Goal: Information Seeking & Learning: Learn about a topic

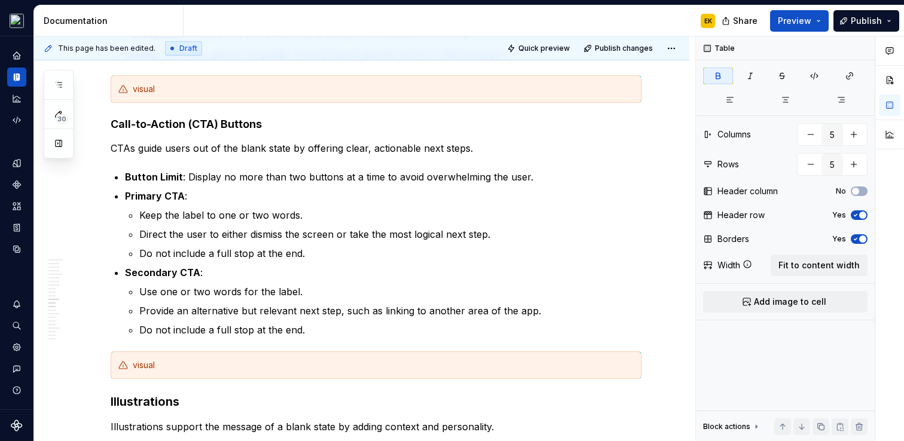
scroll to position [4139, 0]
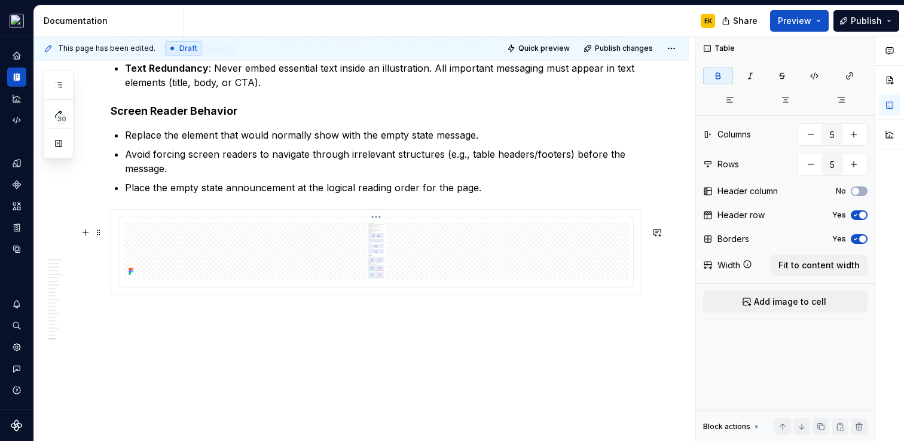
click at [591, 227] on img at bounding box center [376, 250] width 505 height 57
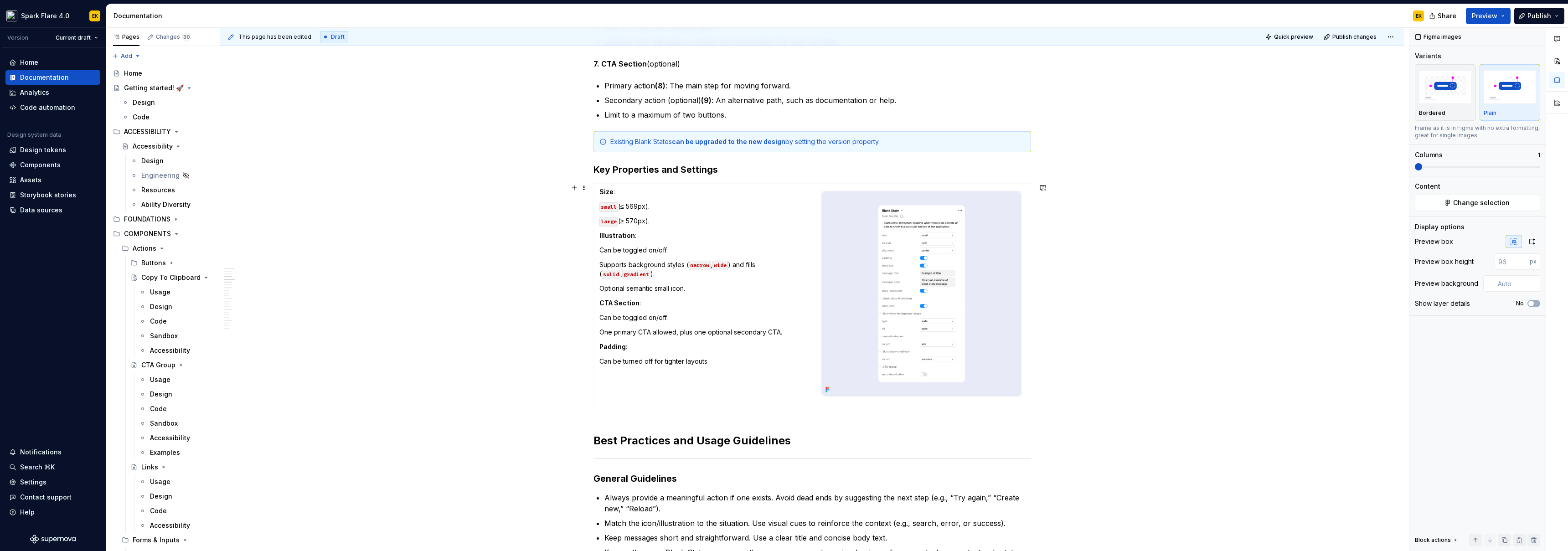
scroll to position [802, 0]
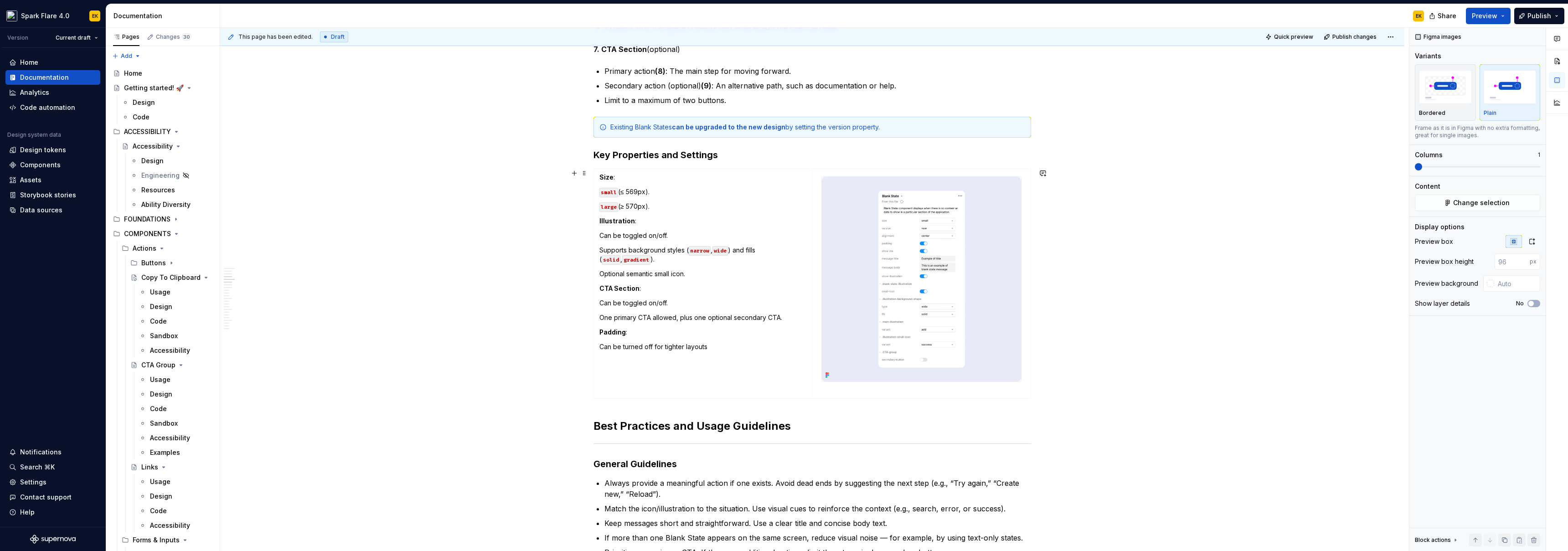
click at [656, 306] on p "Can be toggled on/off." at bounding box center [702, 303] width 207 height 9
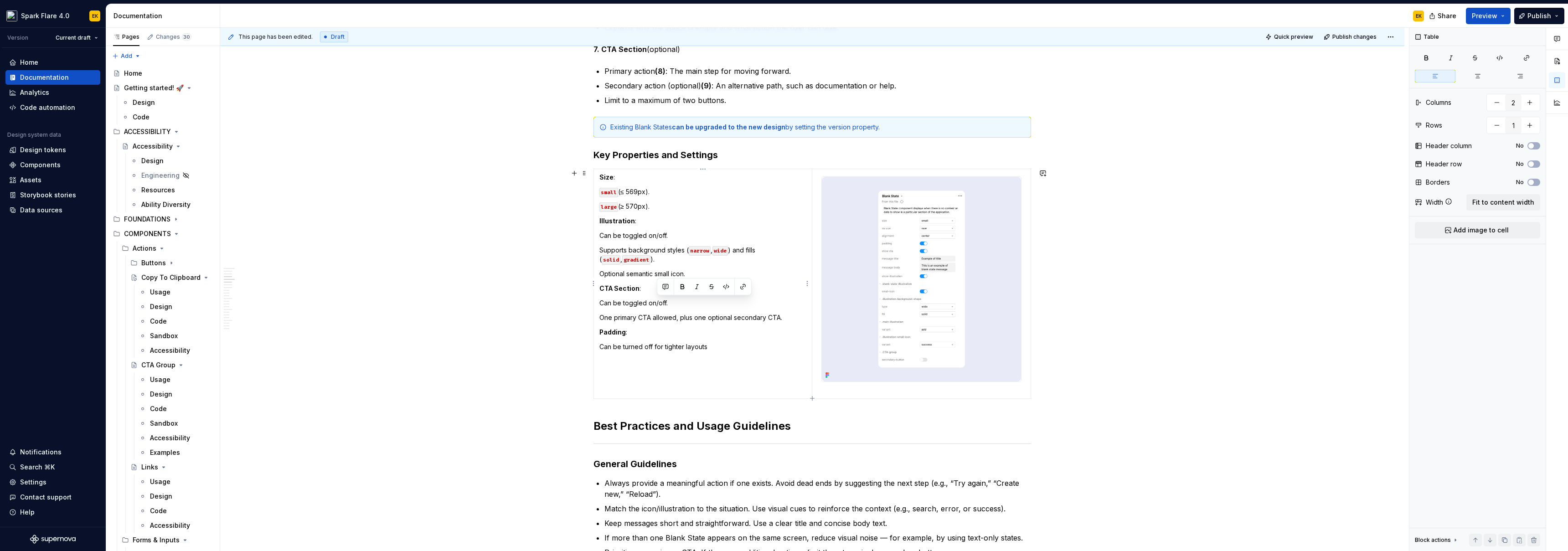
click at [683, 336] on p "Can be turned off for tighter layouts" at bounding box center [702, 347] width 207 height 9
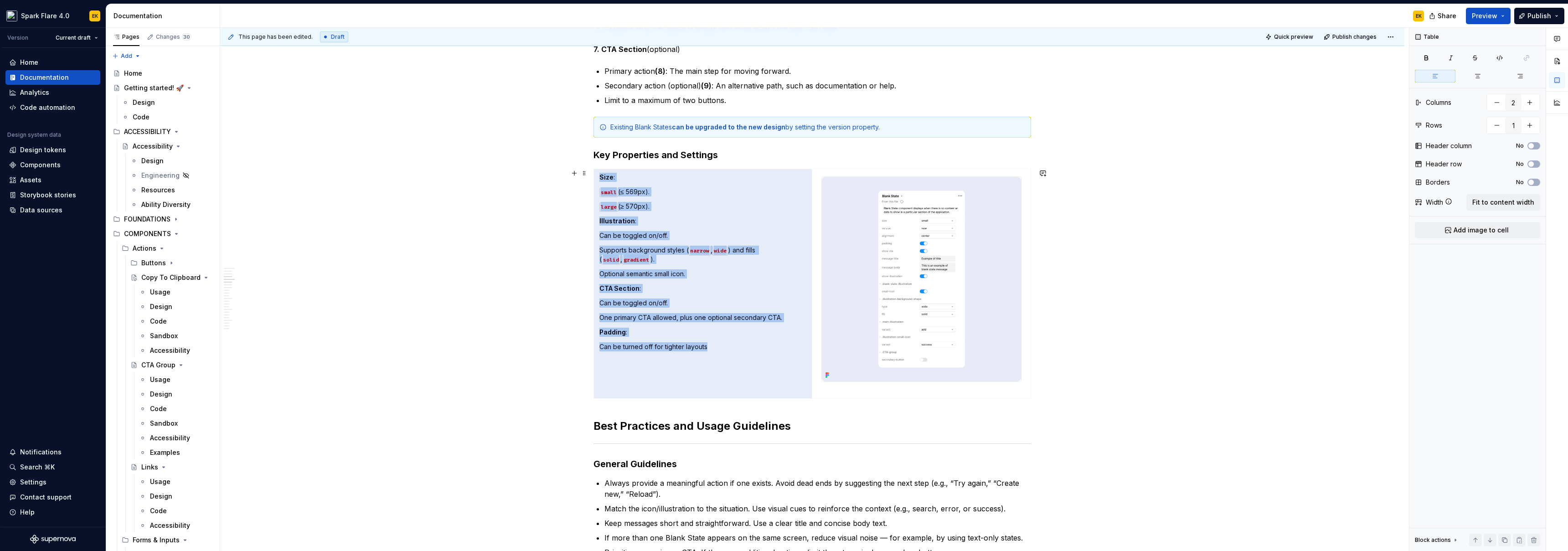
drag, startPoint x: 665, startPoint y: 320, endPoint x: 590, endPoint y: 187, distance: 152.7
click at [689, 336] on td "Size : small (≤ 569px). large (≥ 570px). Illustration : Can be toggled on/off. …" at bounding box center [703, 284] width 218 height 229
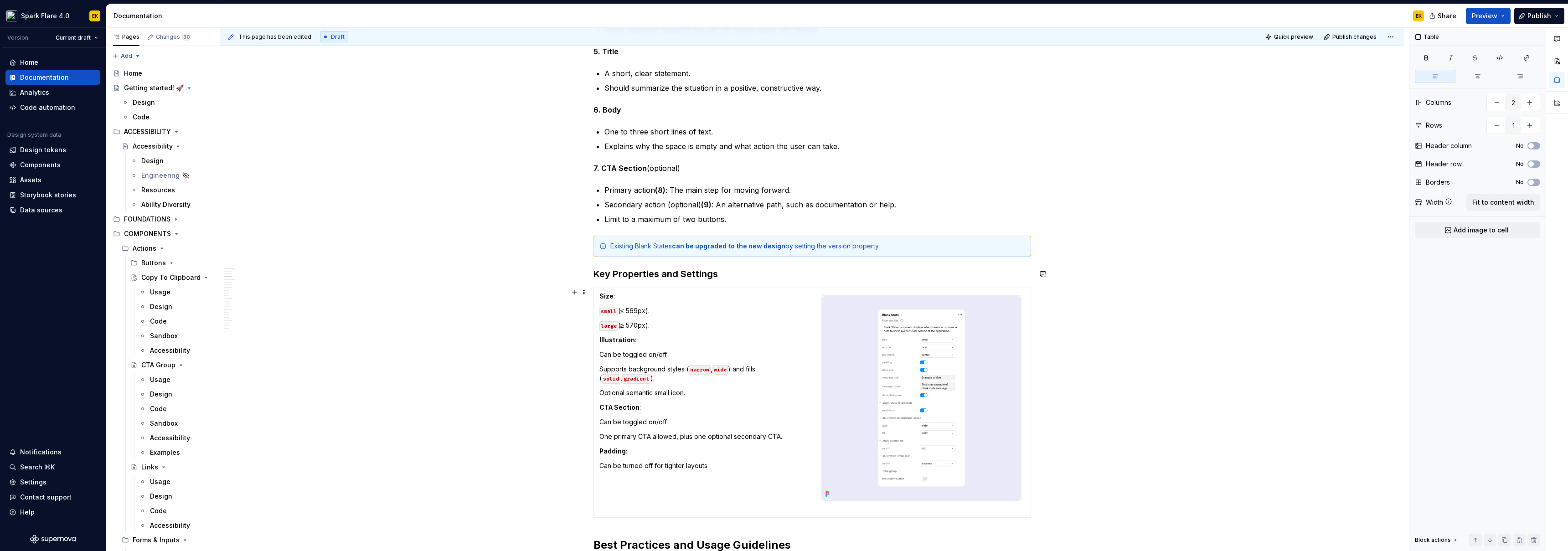
scroll to position [719, 0]
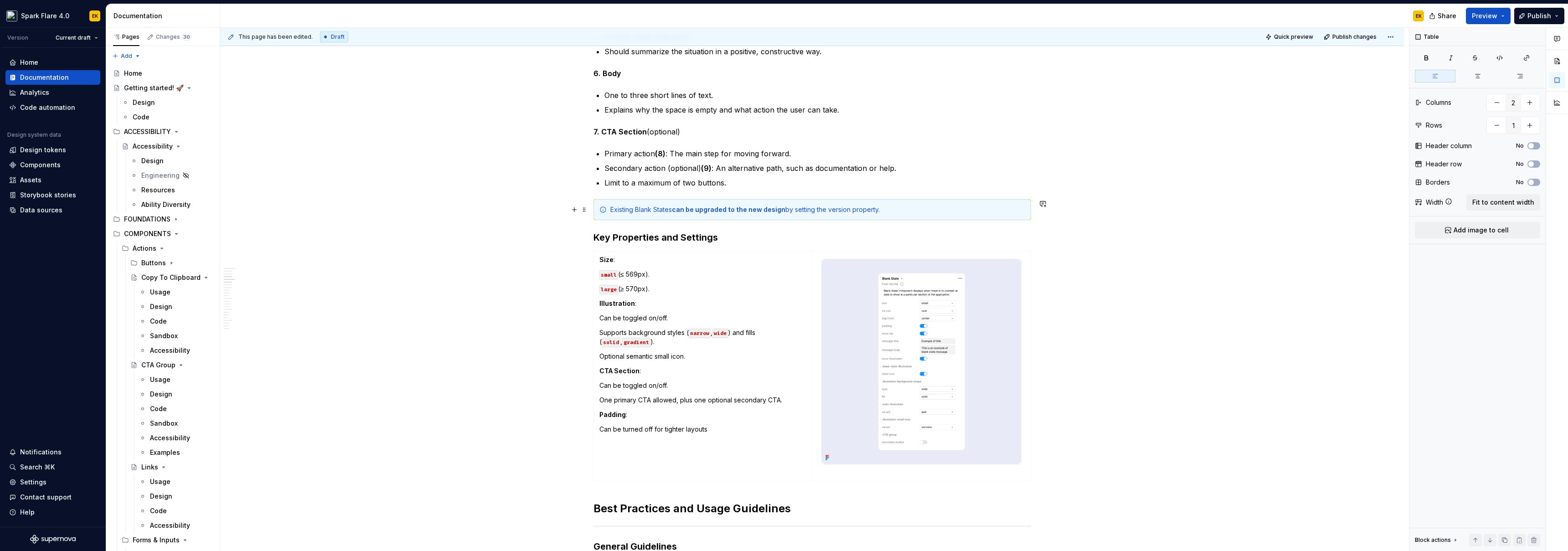
click at [689, 209] on div "Existing Blank States can be upgraded to the new design by setting the version …" at bounding box center [818, 210] width 415 height 9
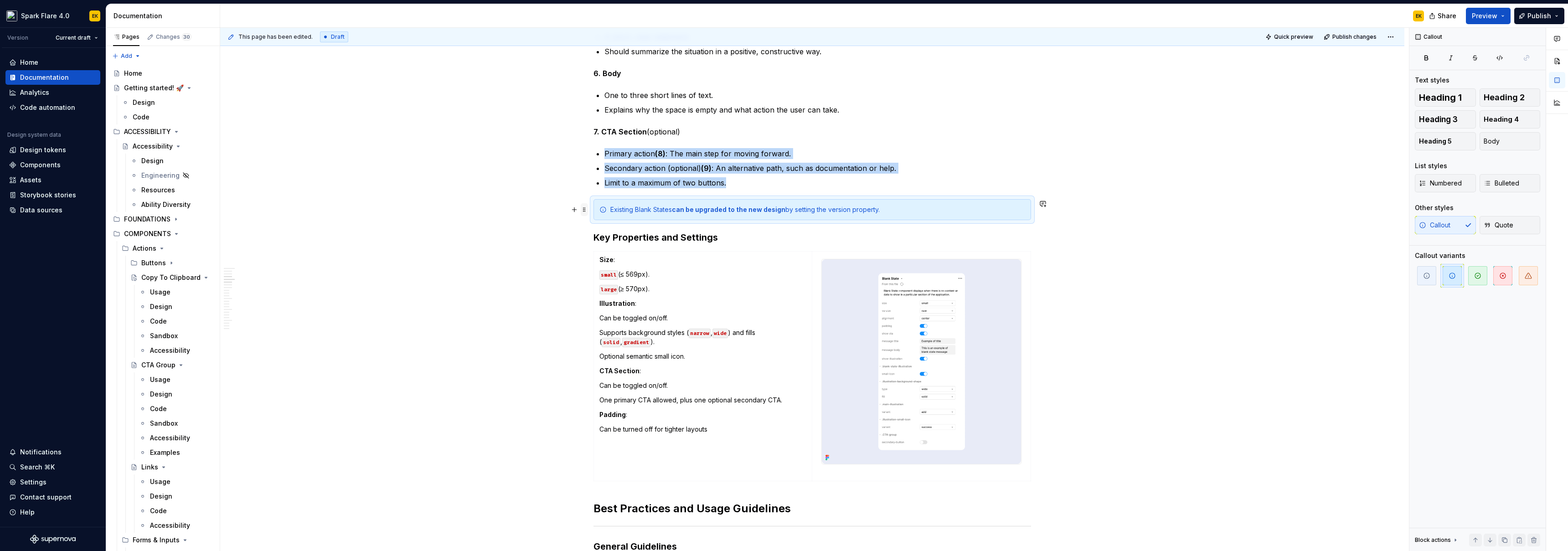
click at [586, 209] on span at bounding box center [585, 210] width 8 height 13
click at [583, 207] on span at bounding box center [585, 210] width 8 height 13
copy ul "Primary action (8) : The main step for moving forward. Secondary action (option…"
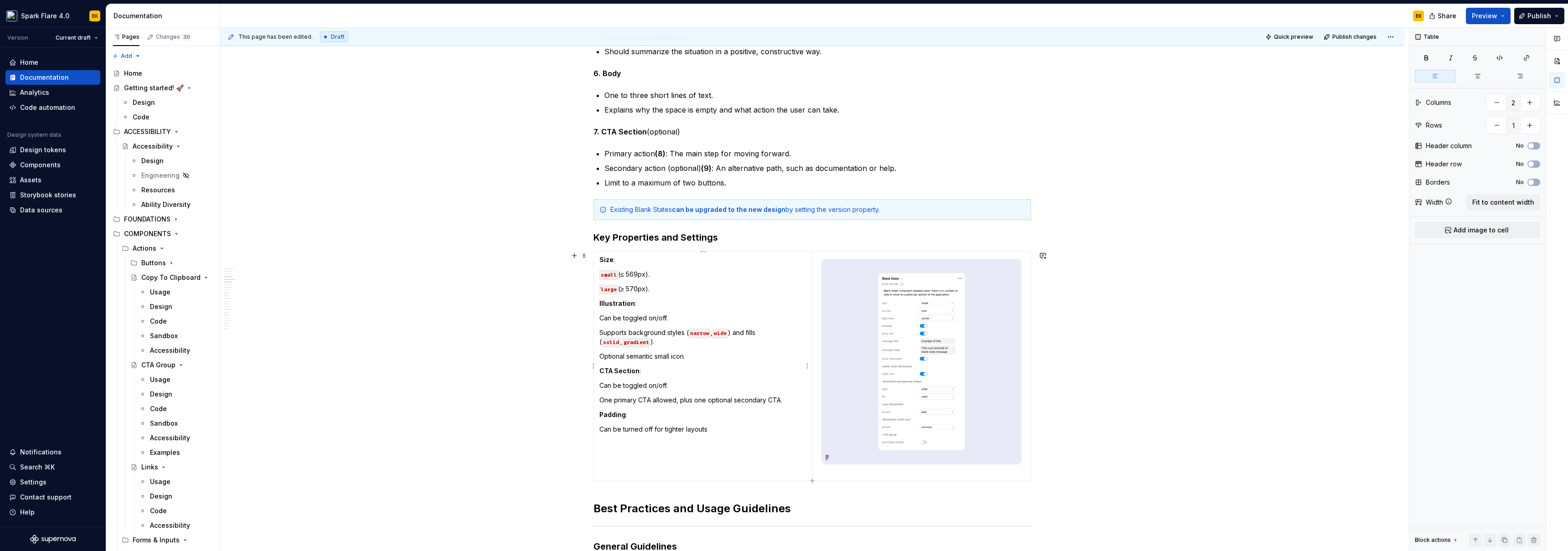
click at [643, 336] on p "Optional semantic small icon." at bounding box center [702, 356] width 207 height 9
click at [689, 336] on td "Size : small (≤ 569px). large (≥ 570px). Illustration : Can be toggled on/off. …" at bounding box center [703, 366] width 218 height 229
click at [689, 336] on p "Can be turned off for tighter layouts" at bounding box center [702, 429] width 207 height 9
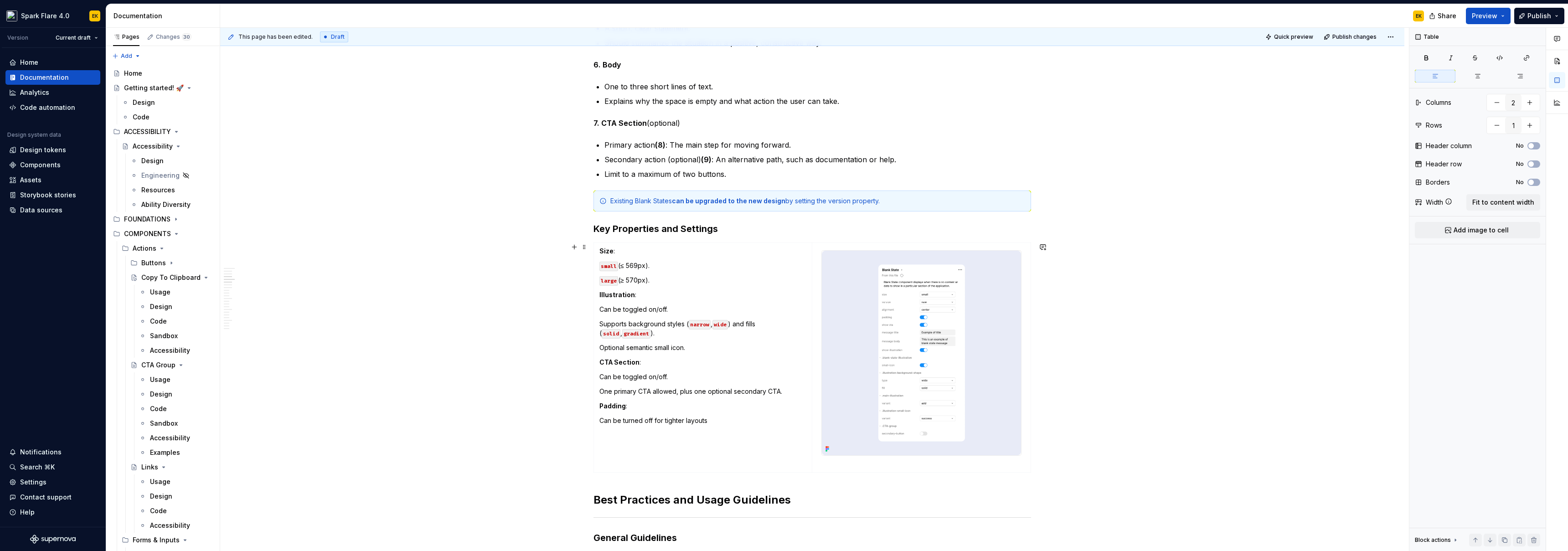
scroll to position [746, 0]
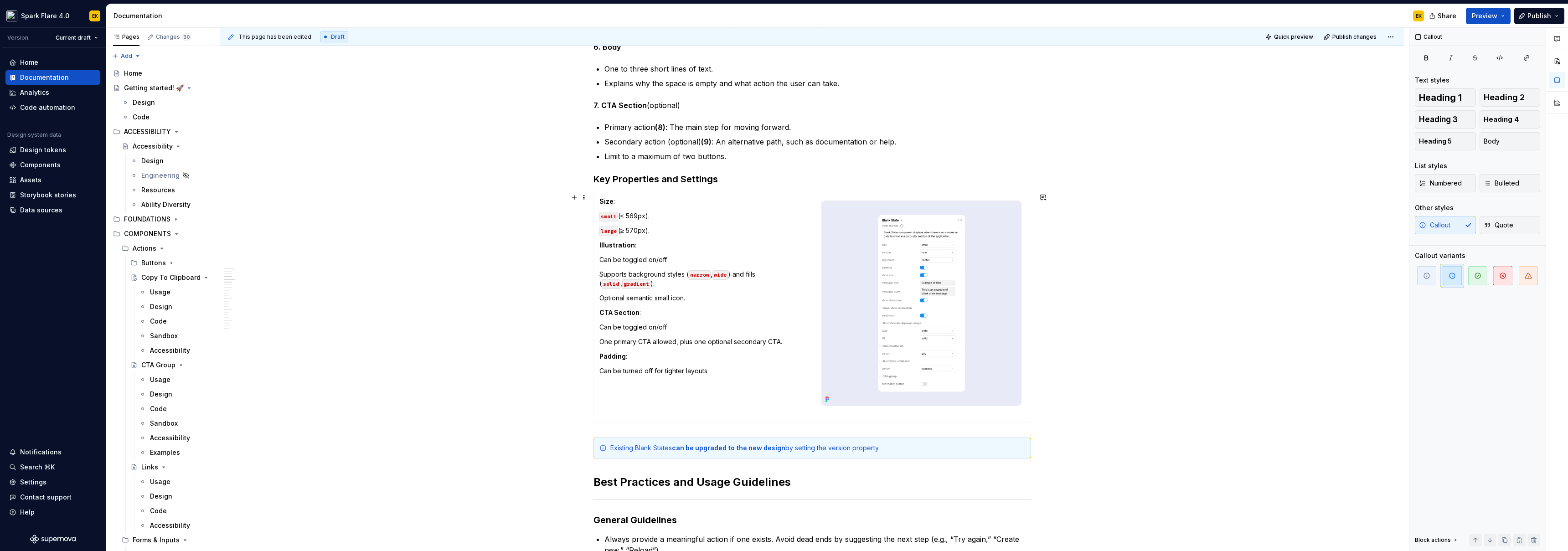
click at [689, 305] on img at bounding box center [921, 303] width 199 height 204
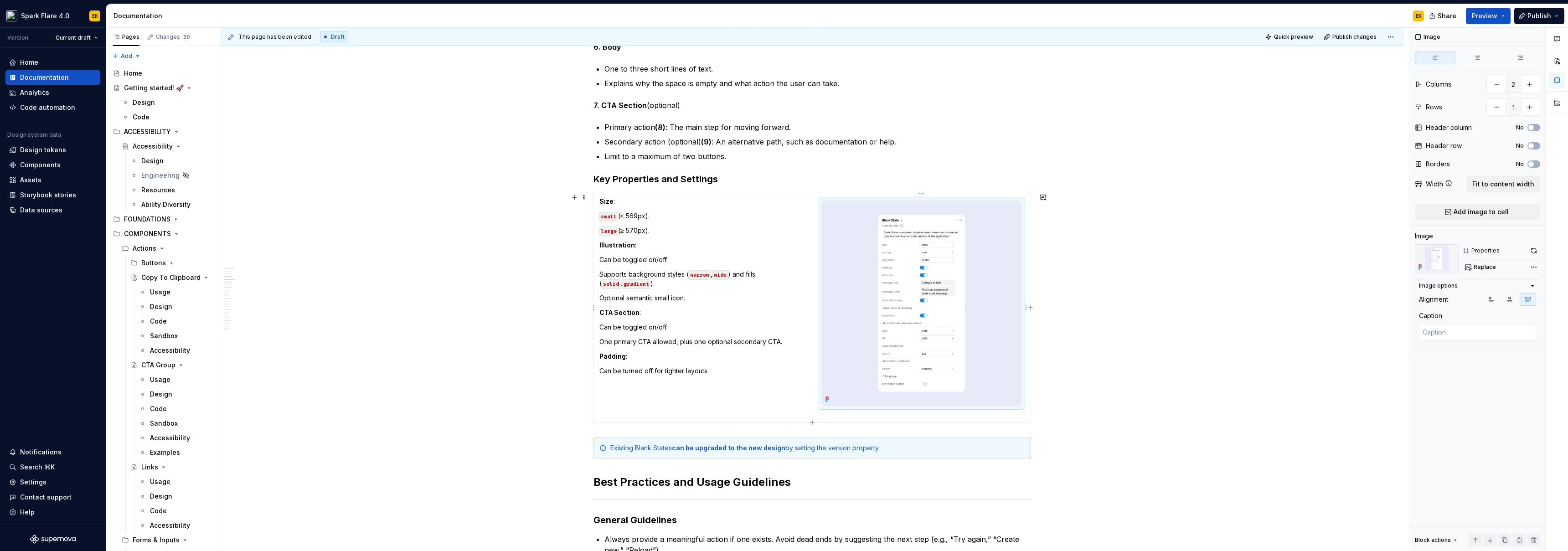
click at [689, 297] on img at bounding box center [921, 303] width 199 height 204
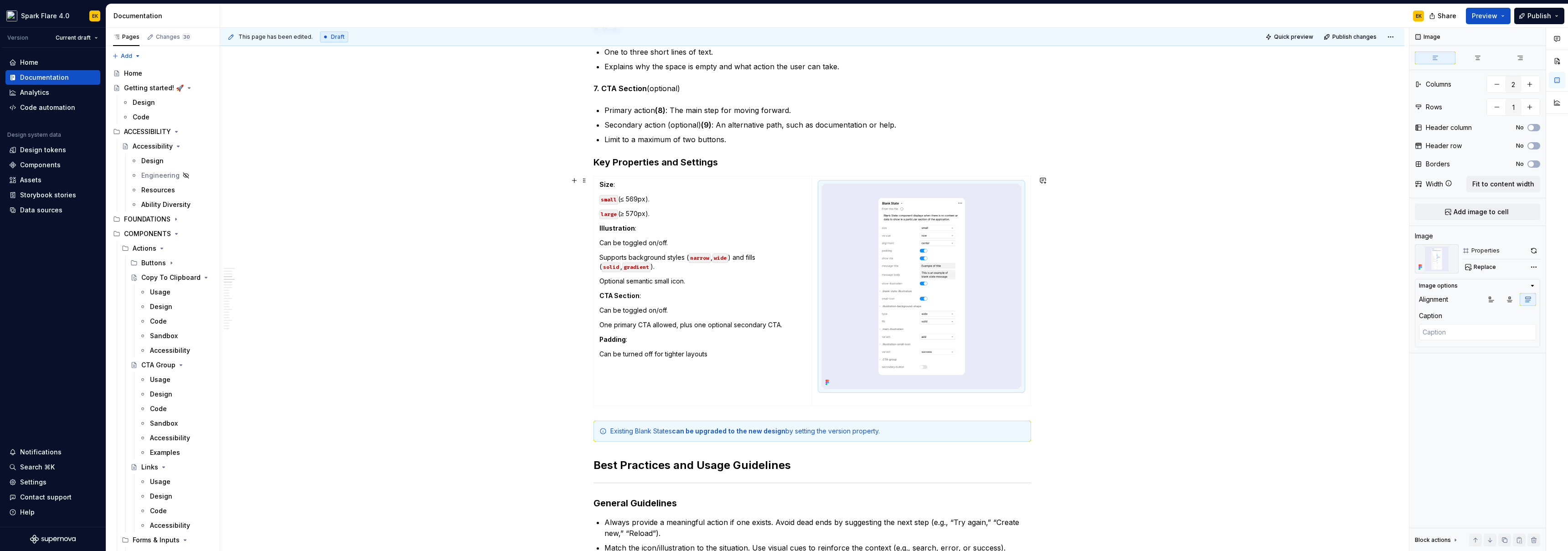
scroll to position [762, 0]
click at [689, 290] on img at bounding box center [921, 287] width 199 height 204
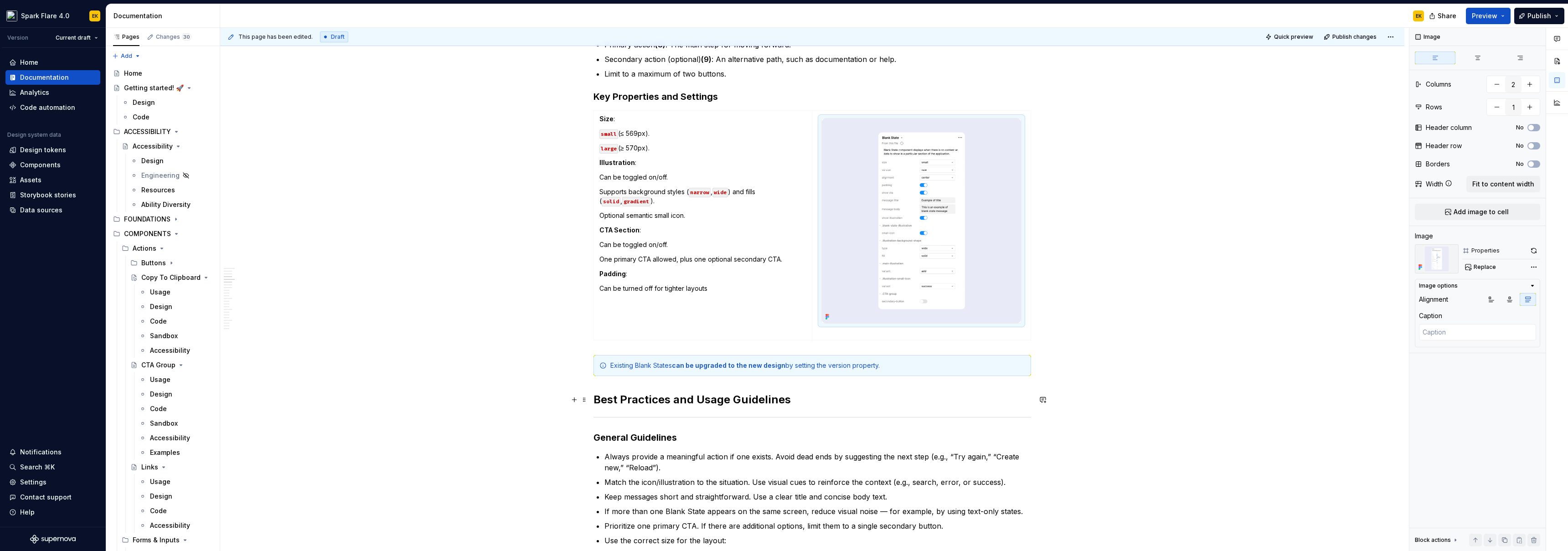
scroll to position [869, 0]
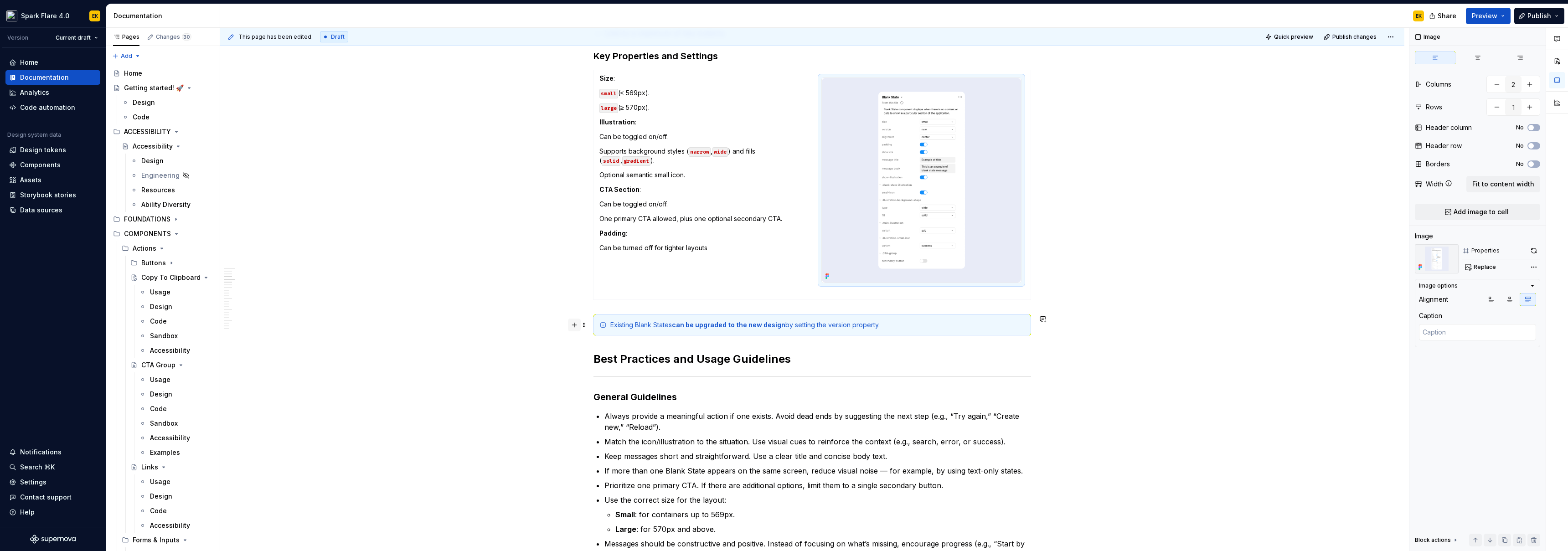
click at [575, 327] on button "button" at bounding box center [574, 325] width 13 height 13
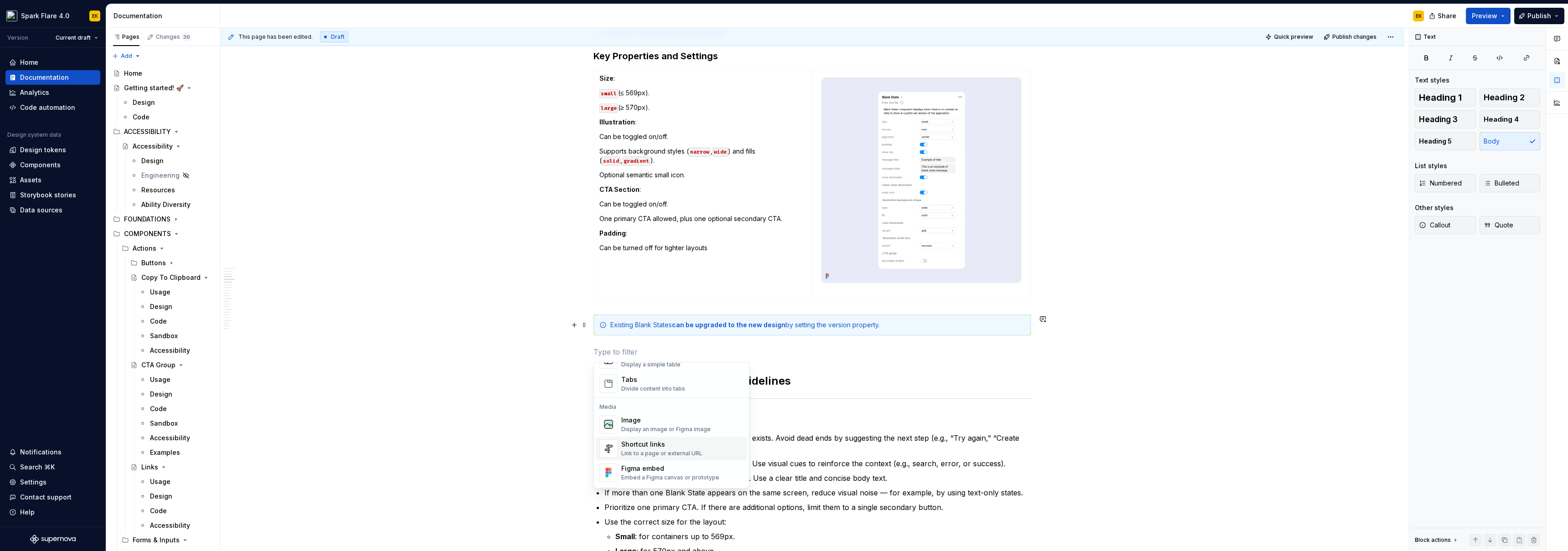
scroll to position [351, 0]
click at [689, 336] on div "Image" at bounding box center [666, 421] width 89 height 9
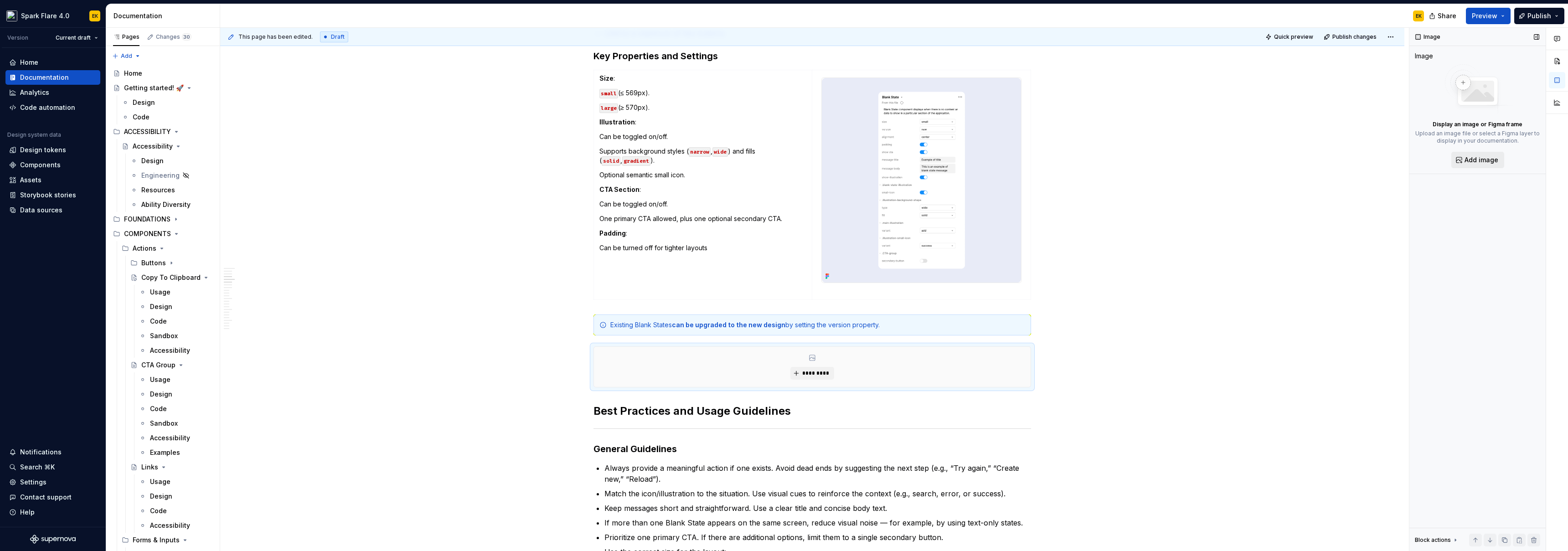
click at [689, 159] on span "Add image" at bounding box center [1482, 160] width 34 height 9
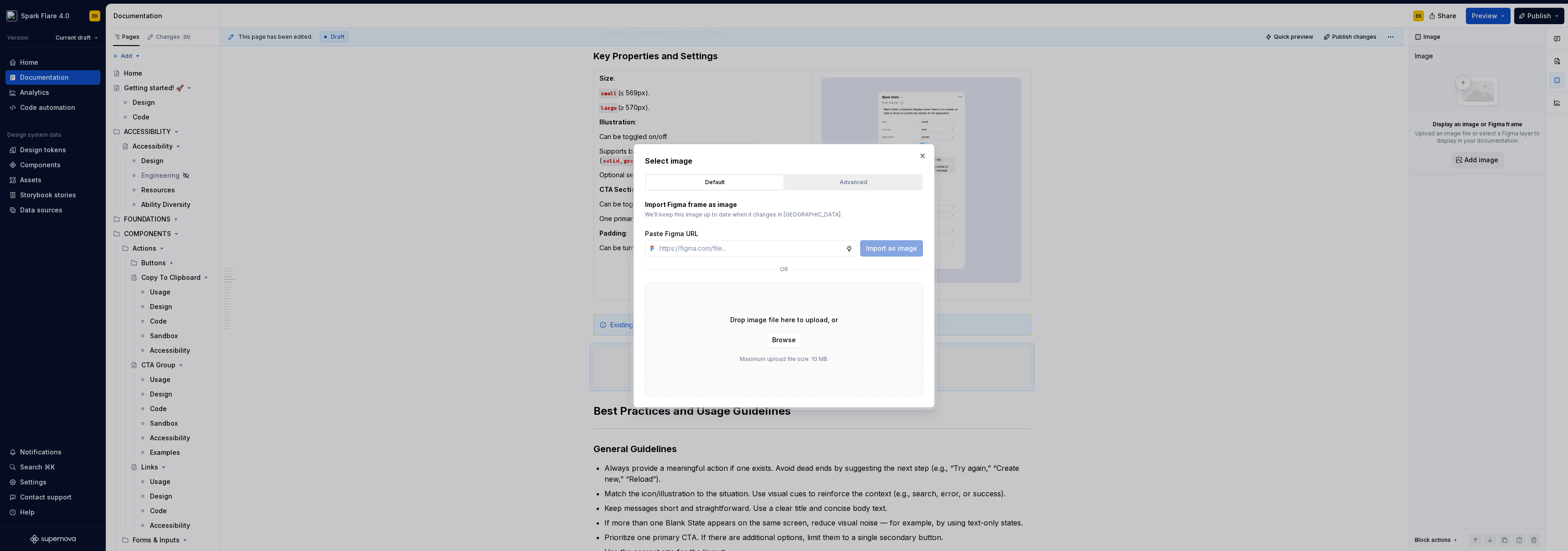
click at [689, 183] on div "Advanced" at bounding box center [853, 182] width 131 height 9
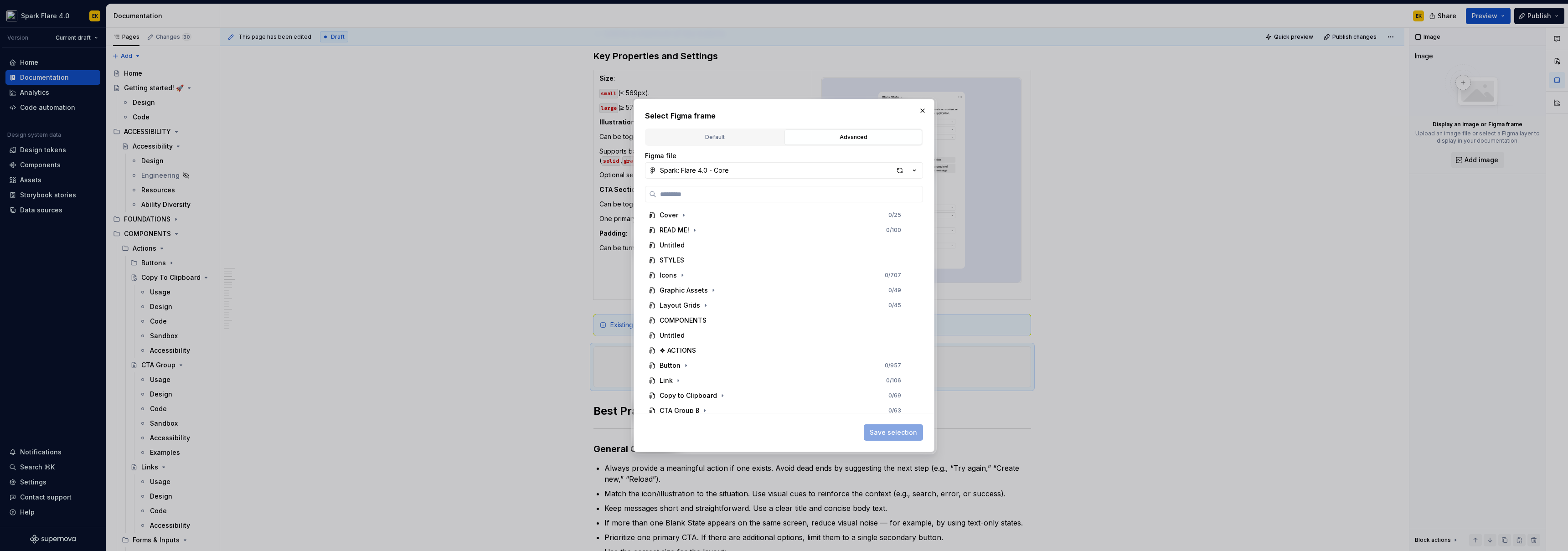
click at [689, 137] on div "Default" at bounding box center [715, 137] width 131 height 9
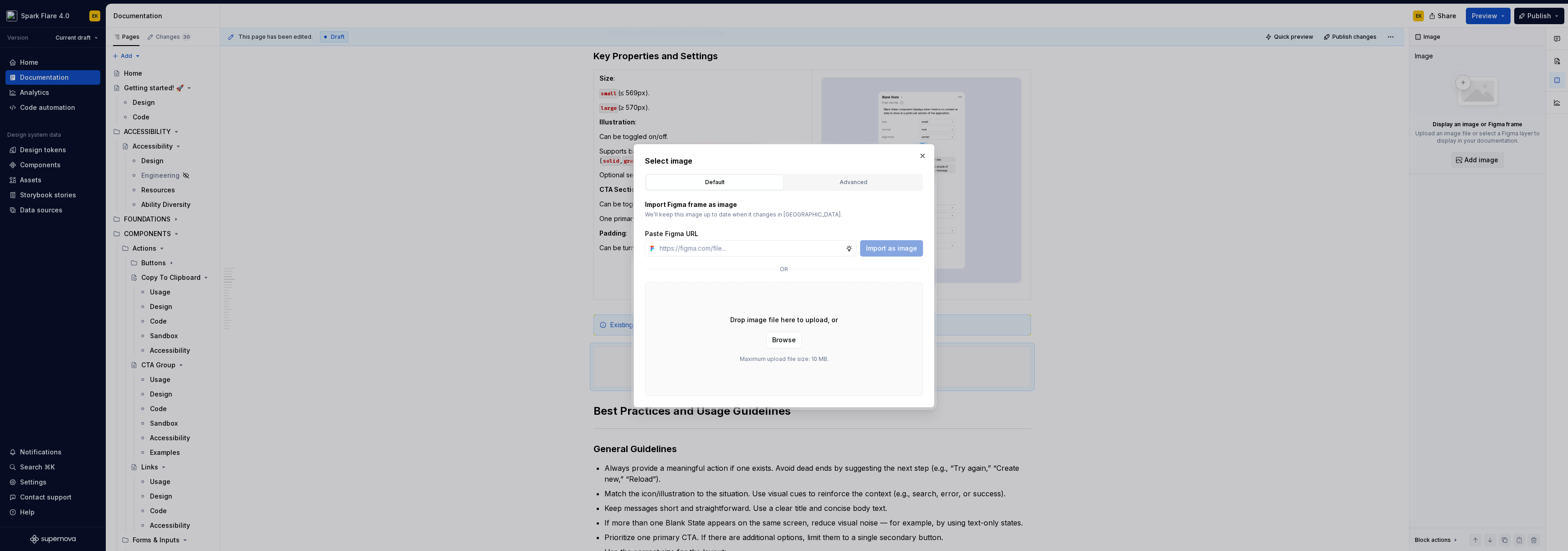
click at [689, 153] on button "button" at bounding box center [923, 155] width 13 height 13
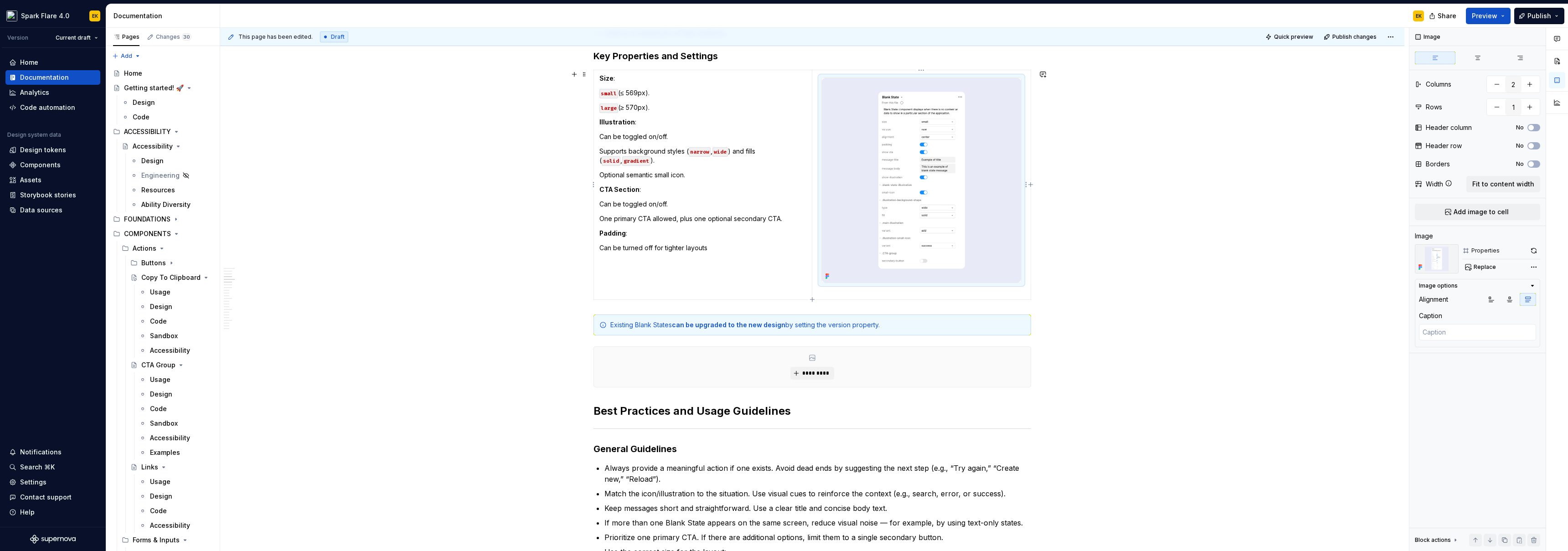
click at [689, 176] on img at bounding box center [921, 180] width 199 height 204
click at [689, 267] on div "Comments Open comments No comments yet Select ‘Comment’ from the block context …" at bounding box center [1489, 289] width 159 height 524
click at [689, 336] on div "Comments Open comments No comments yet Select ‘Comment’ from the block context …" at bounding box center [1489, 289] width 159 height 524
click at [689, 266] on span "Replace" at bounding box center [1485, 267] width 22 height 8
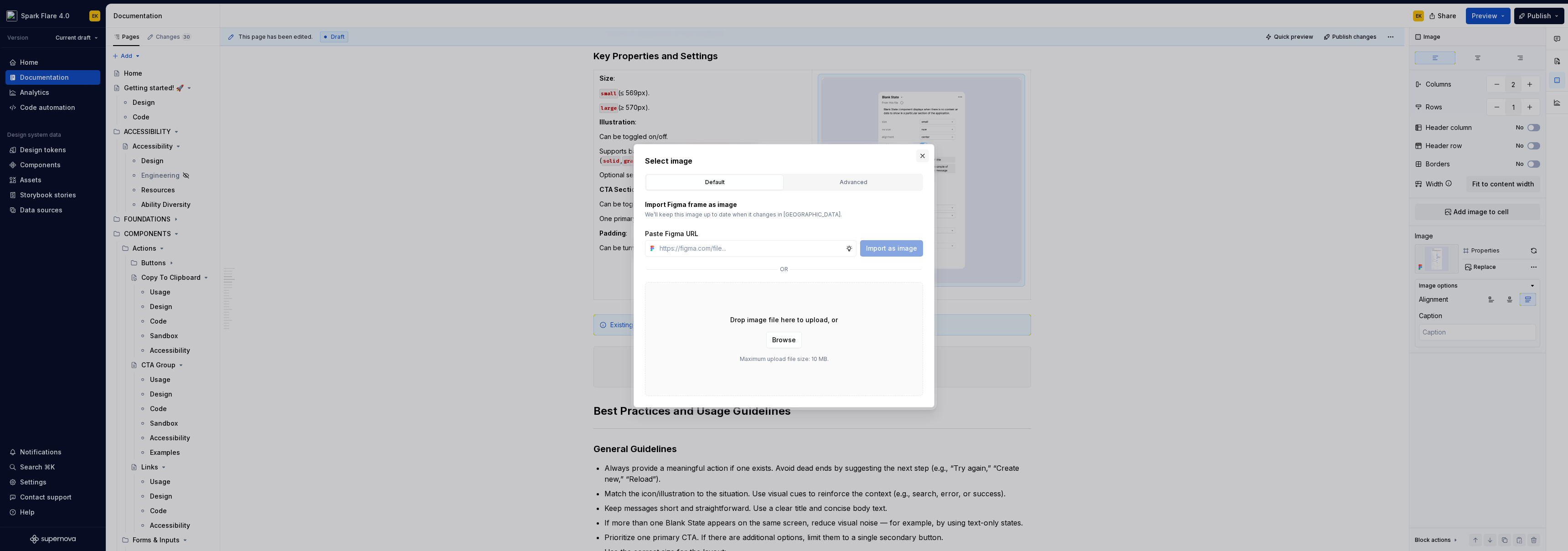
click at [689, 158] on button "button" at bounding box center [923, 155] width 13 height 13
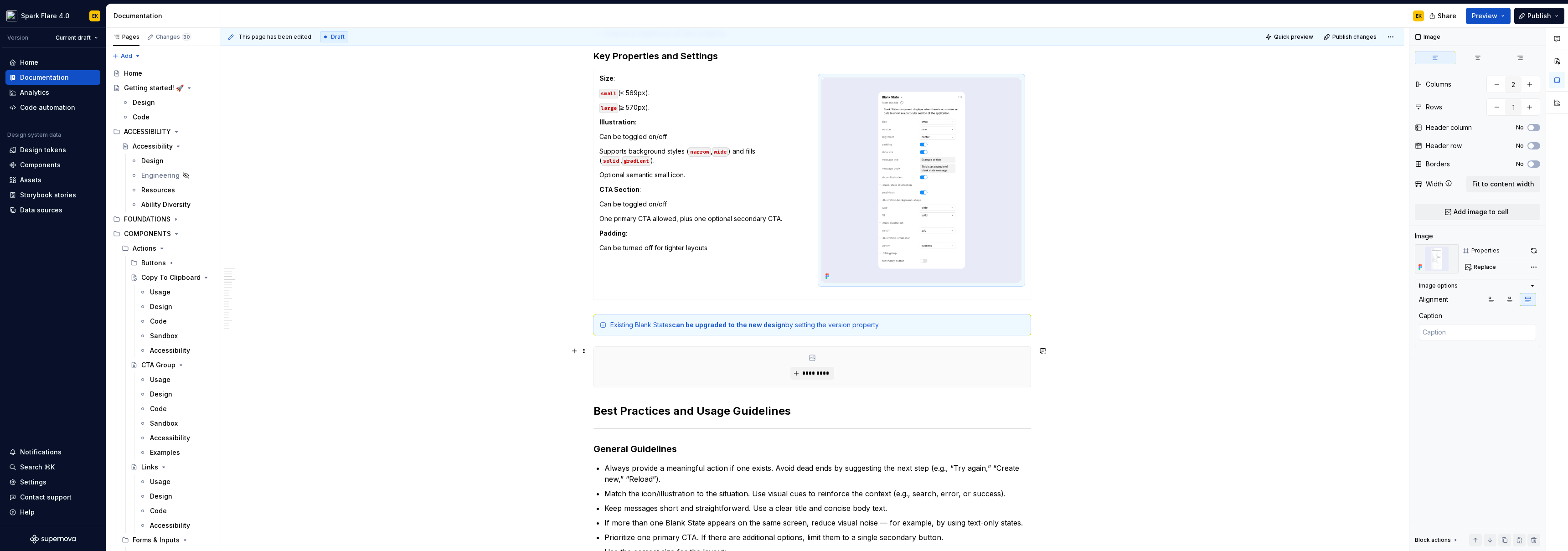
click at [615, 336] on div "*********" at bounding box center [812, 367] width 437 height 40
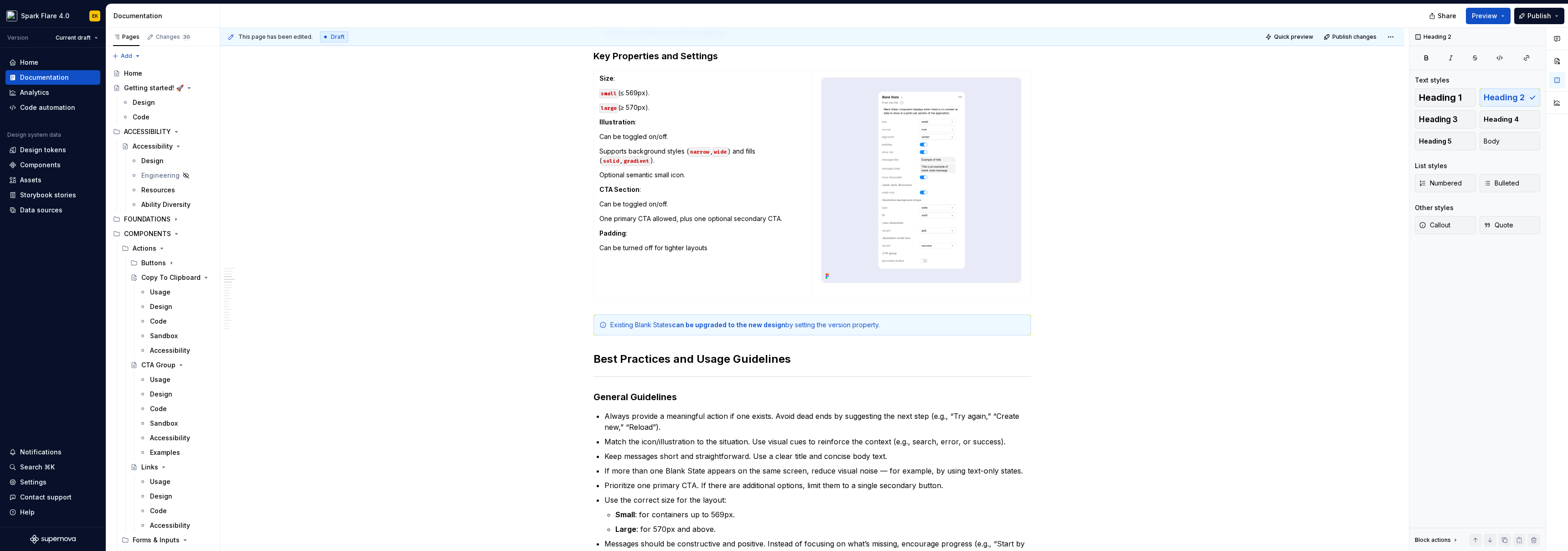
type textarea "*"
